Goal: Find specific page/section: Find specific page/section

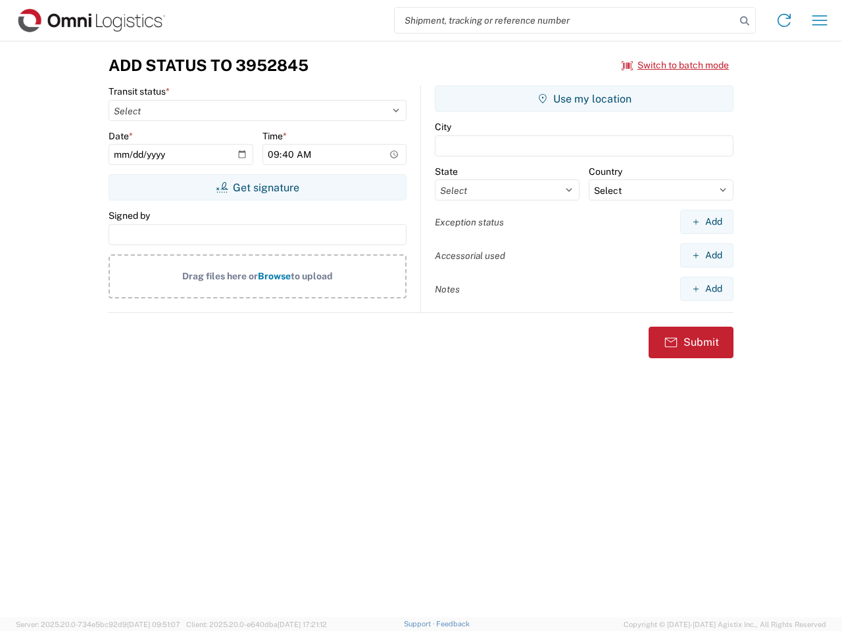
click at [565, 20] on input "search" at bounding box center [564, 20] width 341 height 25
click at [744, 21] on icon at bounding box center [744, 21] width 18 height 18
click at [784, 20] on icon at bounding box center [783, 20] width 21 height 21
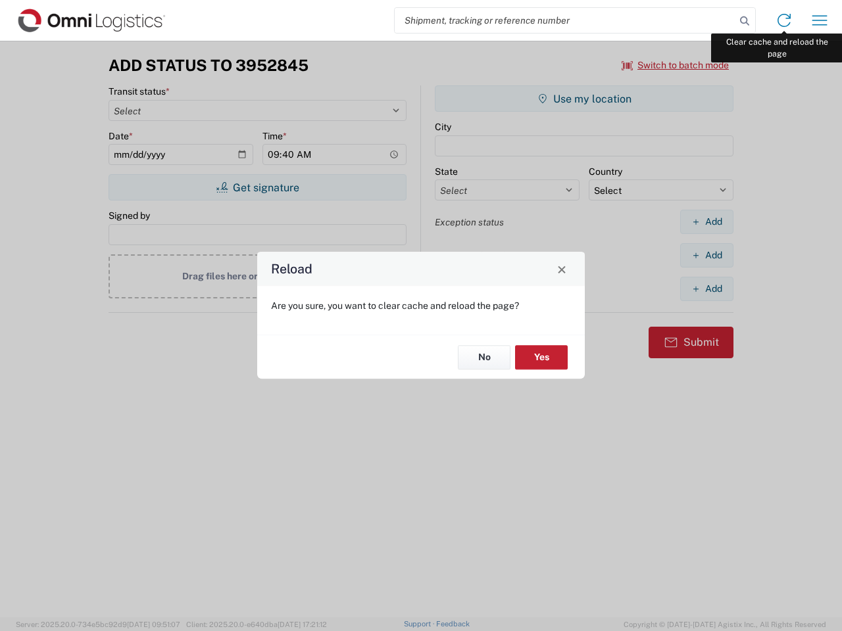
click at [819, 20] on div "Reload Are you sure, you want to clear cache and reload the page? No Yes" at bounding box center [421, 315] width 842 height 631
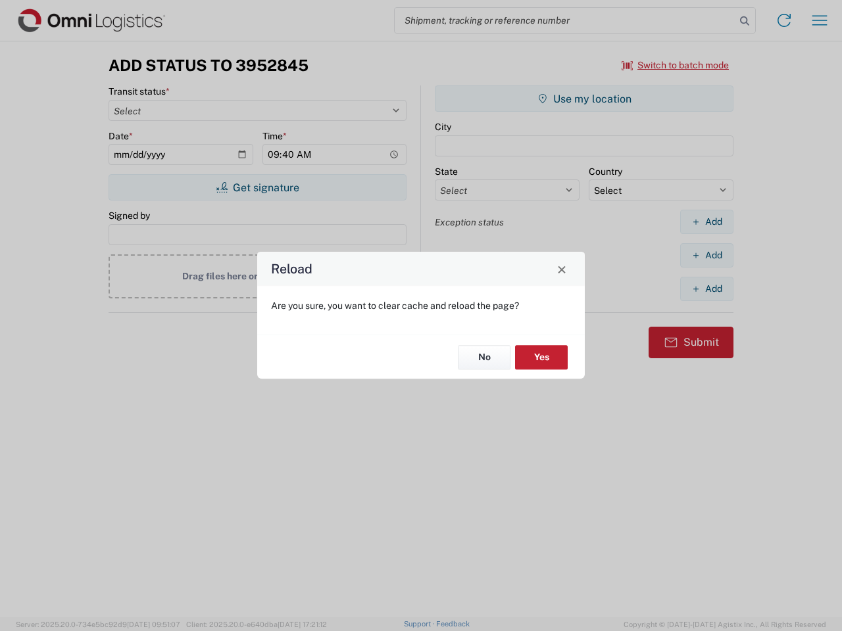
click at [675, 65] on div "Reload Are you sure, you want to clear cache and reload the page? No Yes" at bounding box center [421, 315] width 842 height 631
click at [257, 187] on div "Reload Are you sure, you want to clear cache and reload the page? No Yes" at bounding box center [421, 315] width 842 height 631
click at [584, 99] on div "Reload Are you sure, you want to clear cache and reload the page? No Yes" at bounding box center [421, 315] width 842 height 631
click at [706, 222] on div "Reload Are you sure, you want to clear cache and reload the page? No Yes" at bounding box center [421, 315] width 842 height 631
click at [706, 255] on div "Reload Are you sure, you want to clear cache and reload the page? No Yes" at bounding box center [421, 315] width 842 height 631
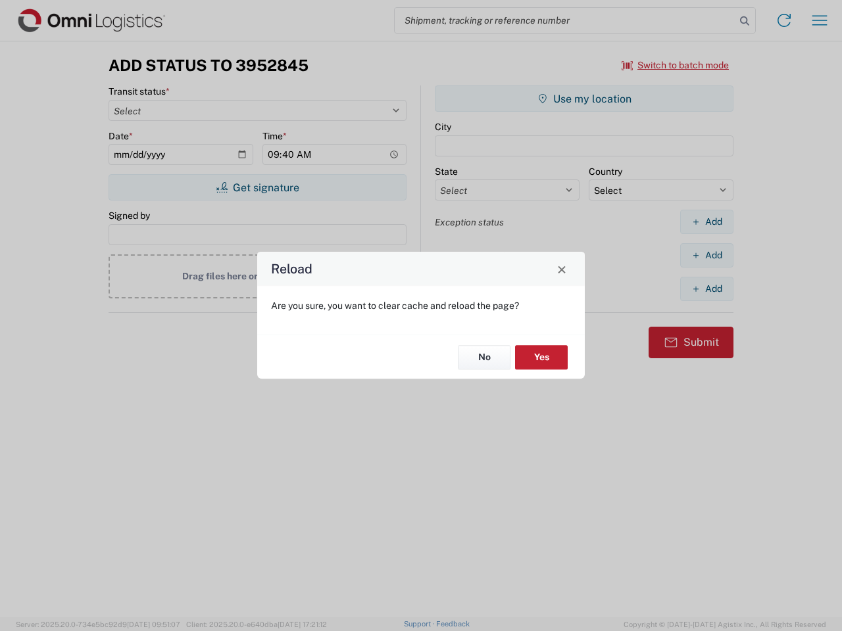
click at [706, 289] on div "Reload Are you sure, you want to clear cache and reload the page? No Yes" at bounding box center [421, 315] width 842 height 631
